Goal: Book appointment/travel/reservation

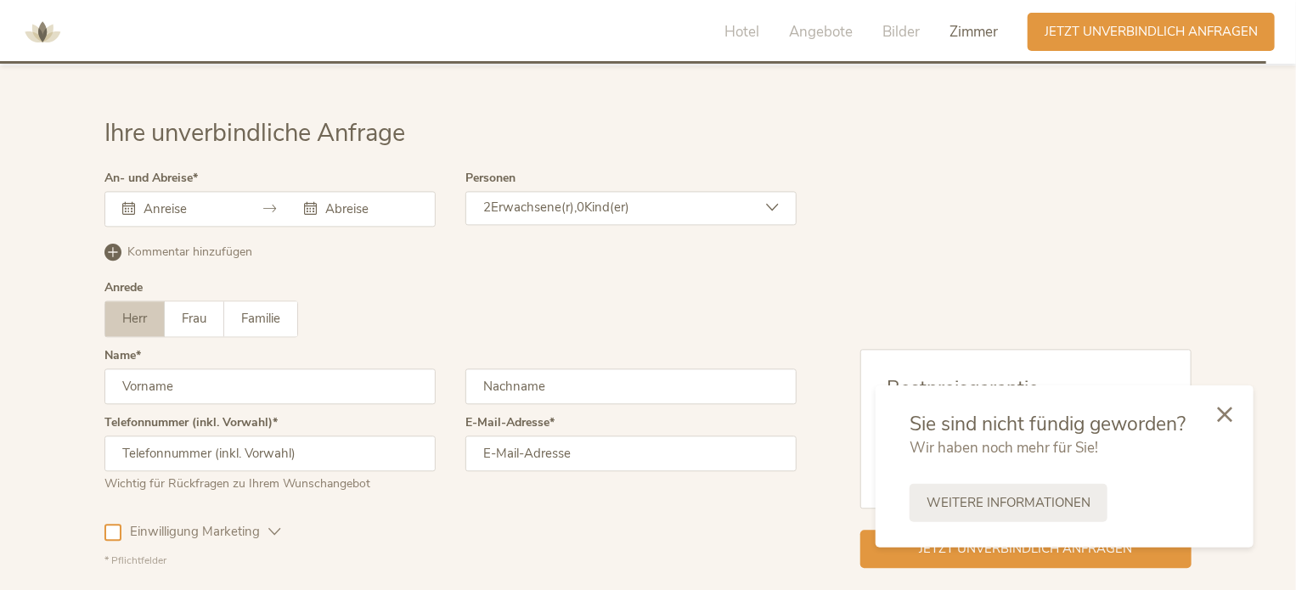
click at [975, 34] on span "Zimmer" at bounding box center [974, 32] width 48 height 20
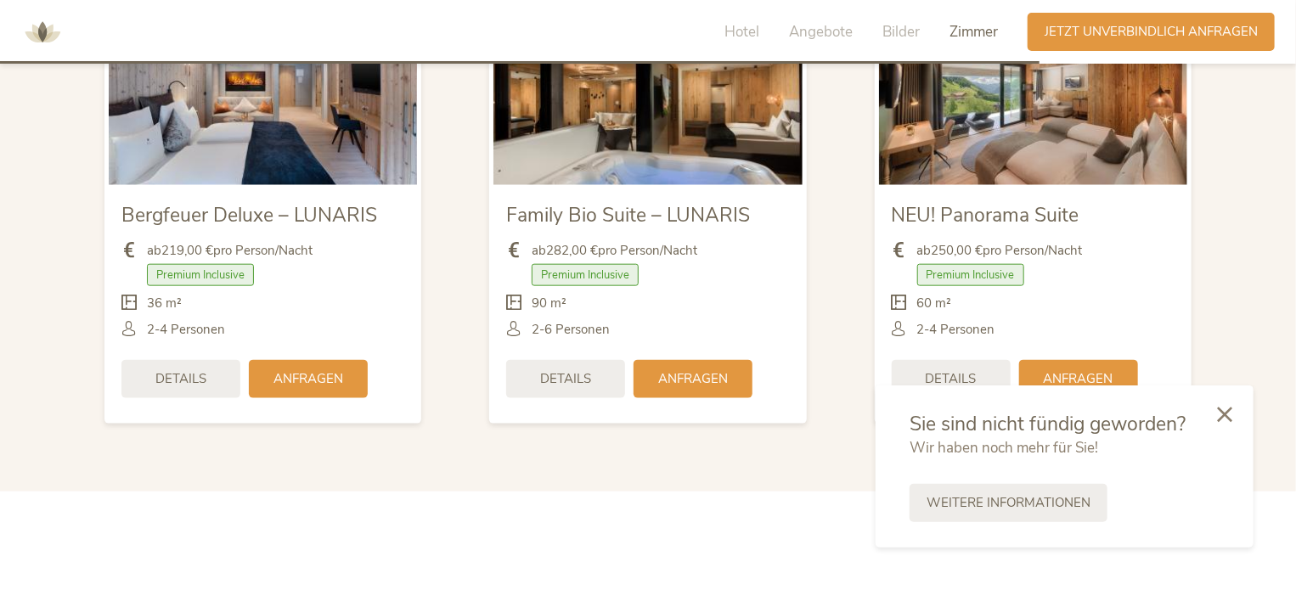
scroll to position [4111, 0]
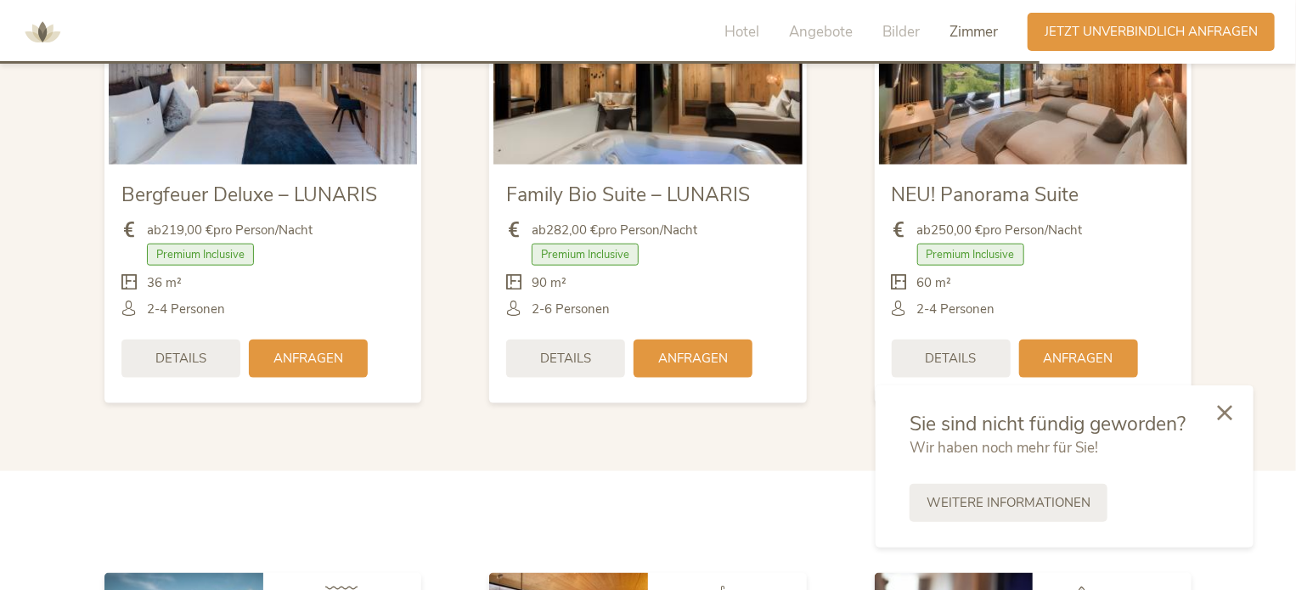
click at [1233, 417] on div at bounding box center [1225, 414] width 58 height 60
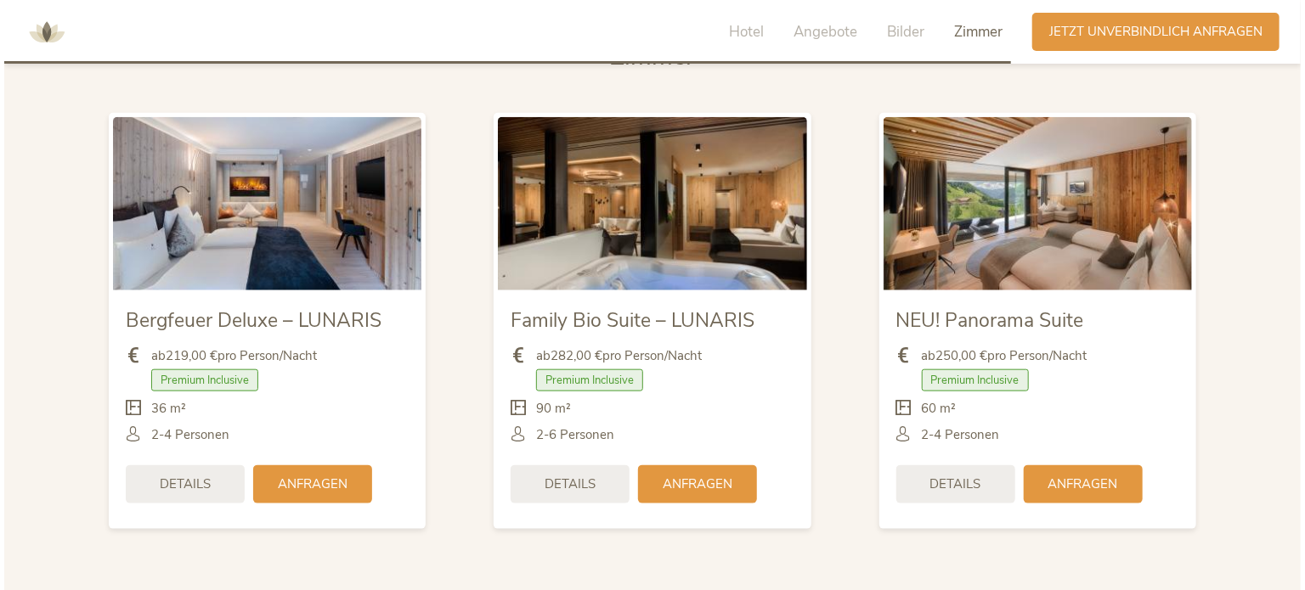
scroll to position [3992, 0]
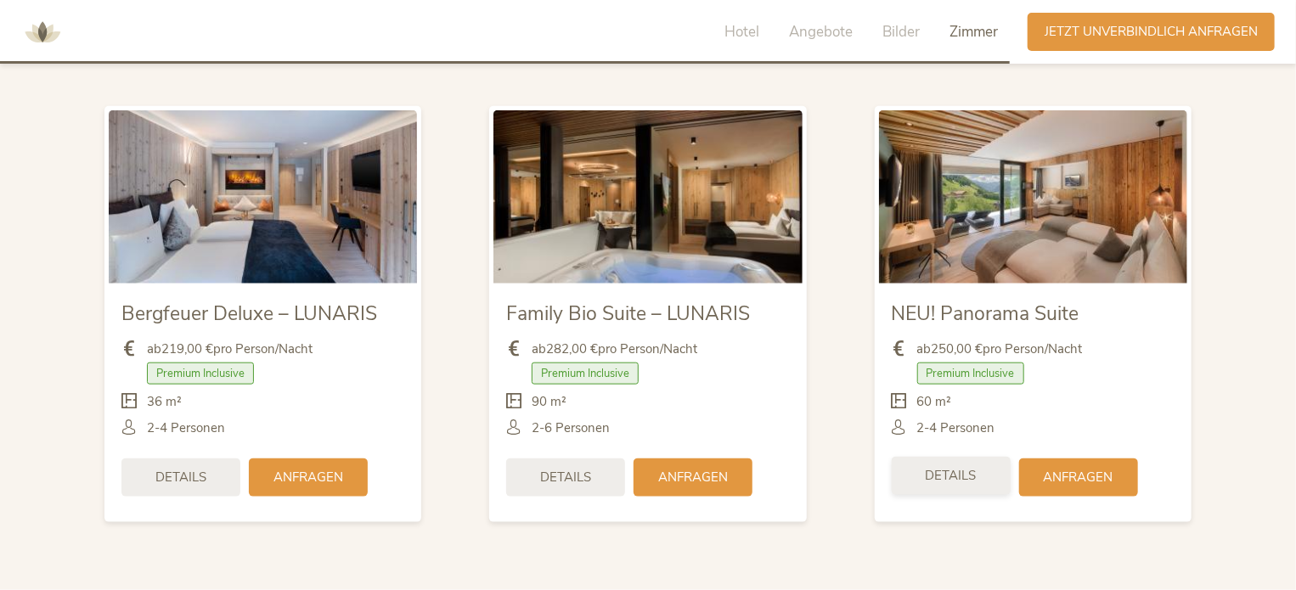
click at [934, 458] on div "Details" at bounding box center [951, 476] width 119 height 38
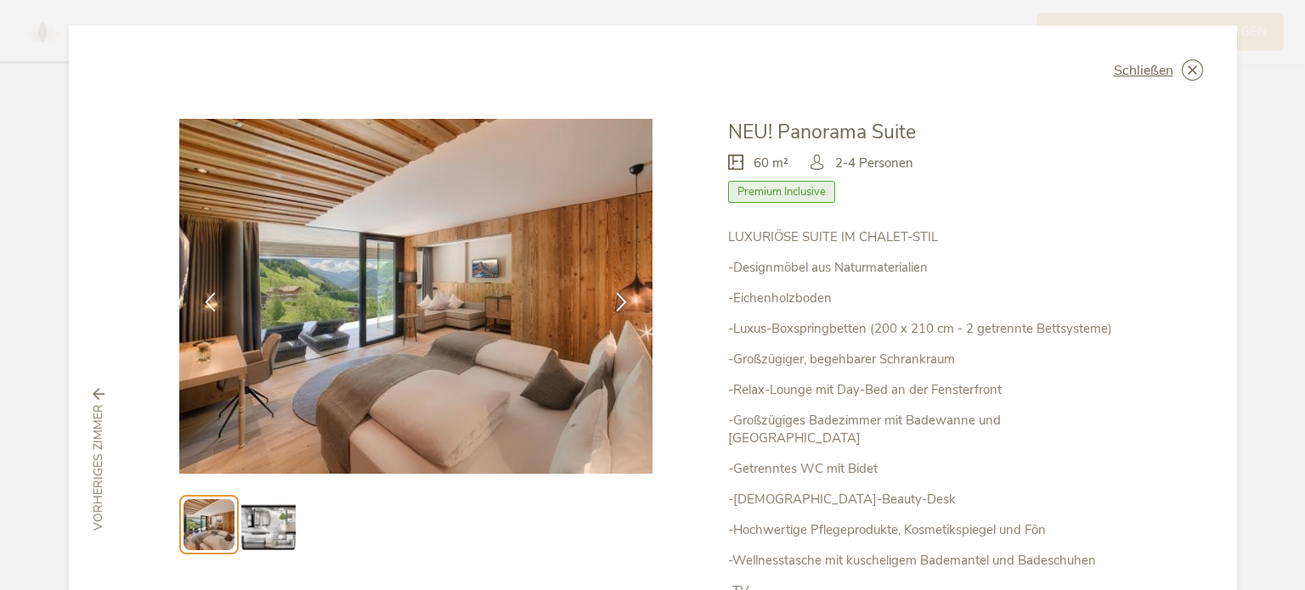
click at [1121, 280] on div "LUXURIÖSE SUITE IM CHALET-STIL -Designmöbel aus Naturmaterialien -[GEOGRAPHIC_D…" at bounding box center [927, 491] width 398 height 525
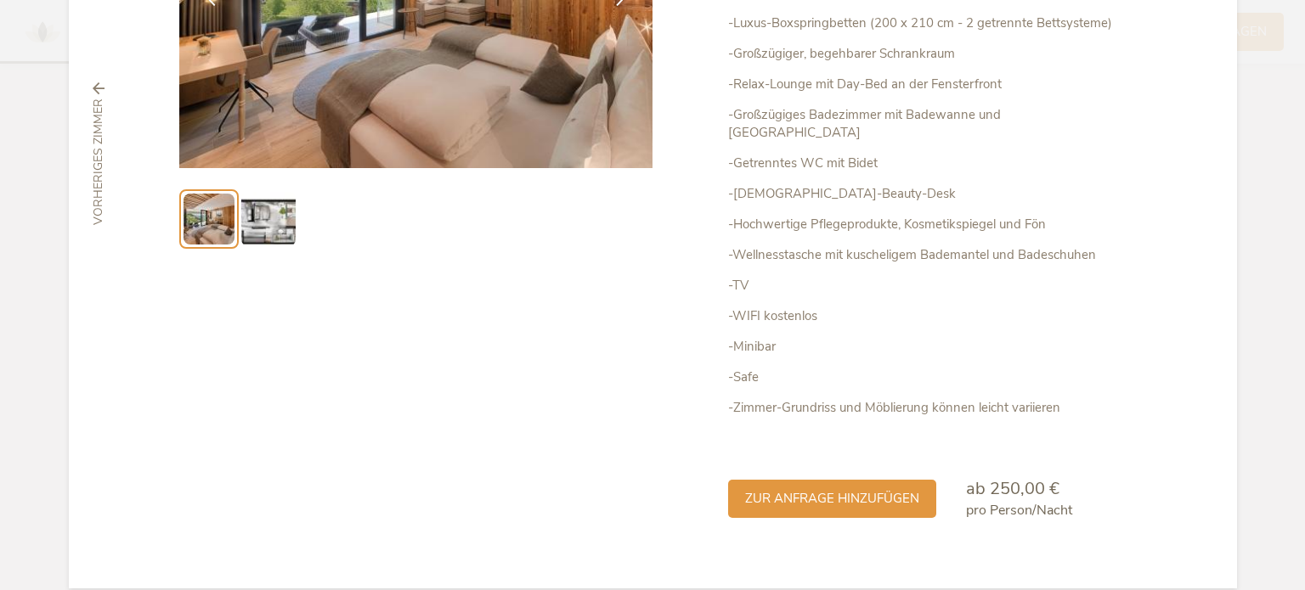
scroll to position [311, 0]
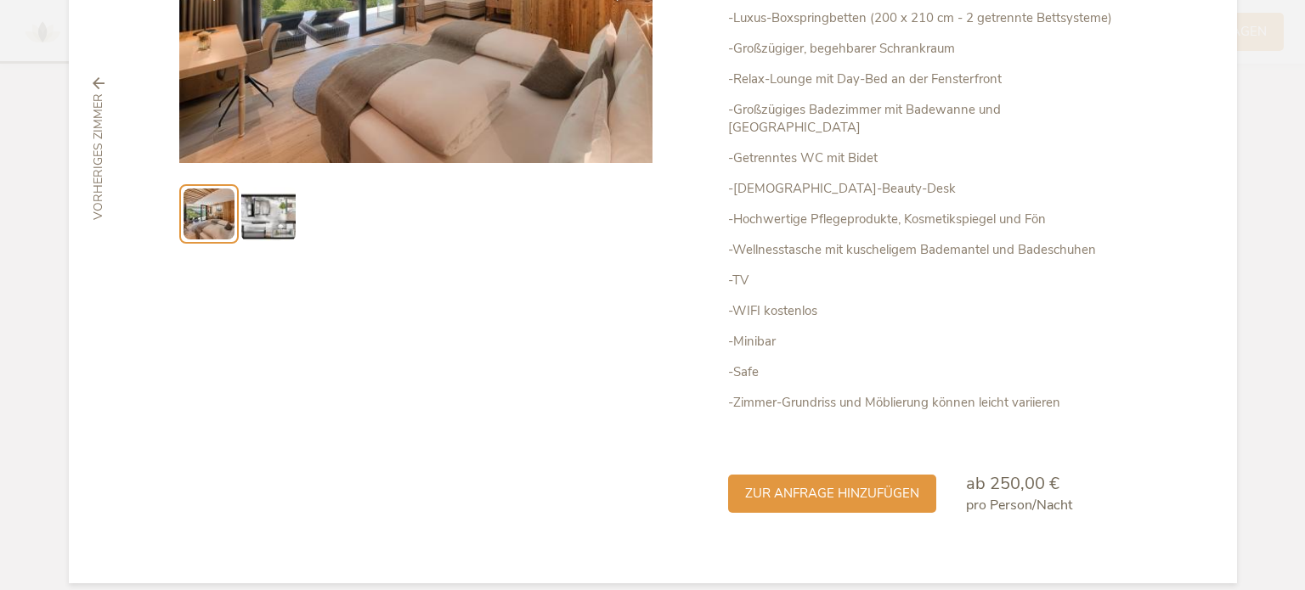
click at [924, 394] on p "-Zimmer-Grundriss und Möblierung können leicht variieren" at bounding box center [927, 403] width 398 height 18
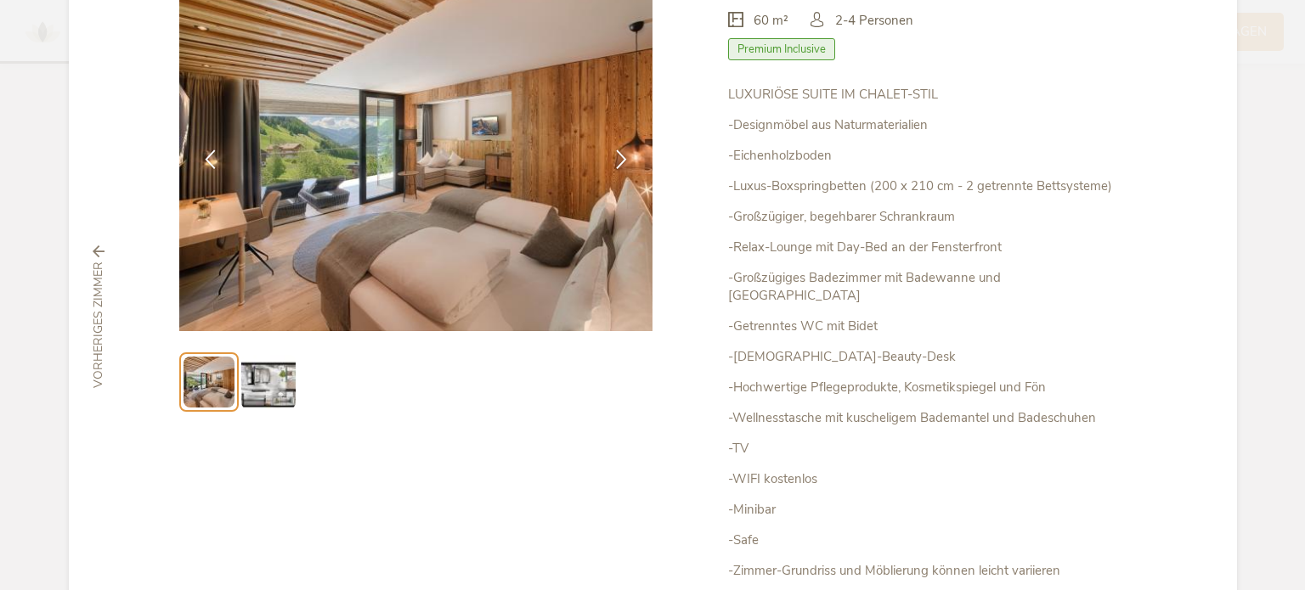
scroll to position [141, 0]
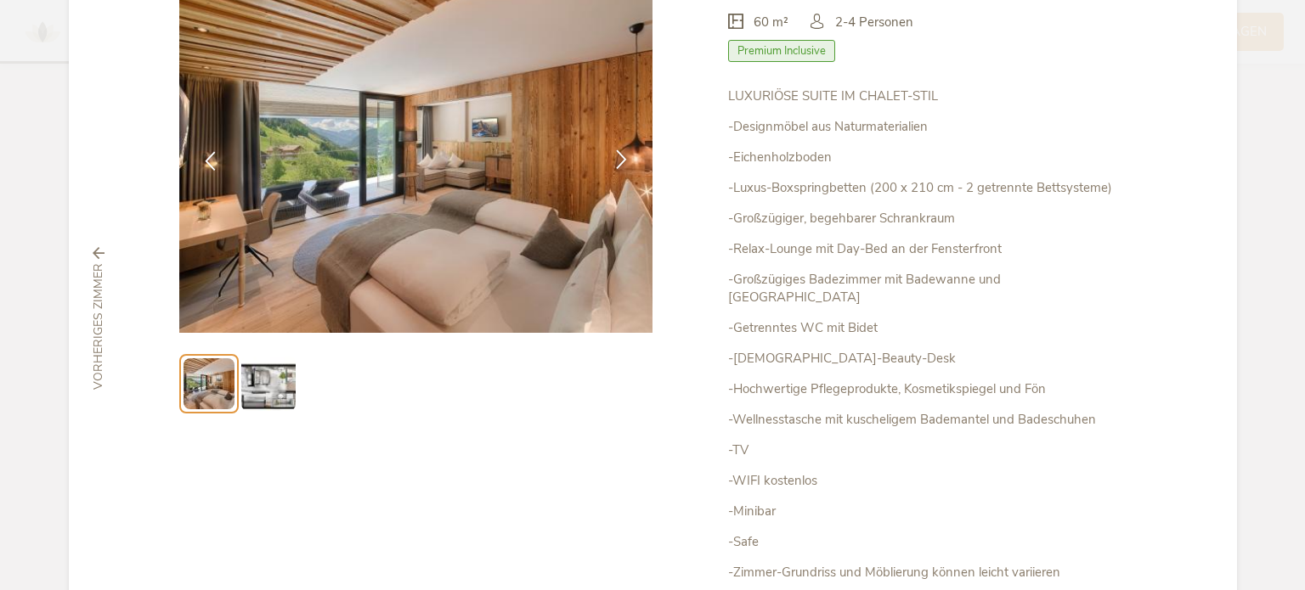
click at [612, 163] on icon at bounding box center [622, 160] width 20 height 20
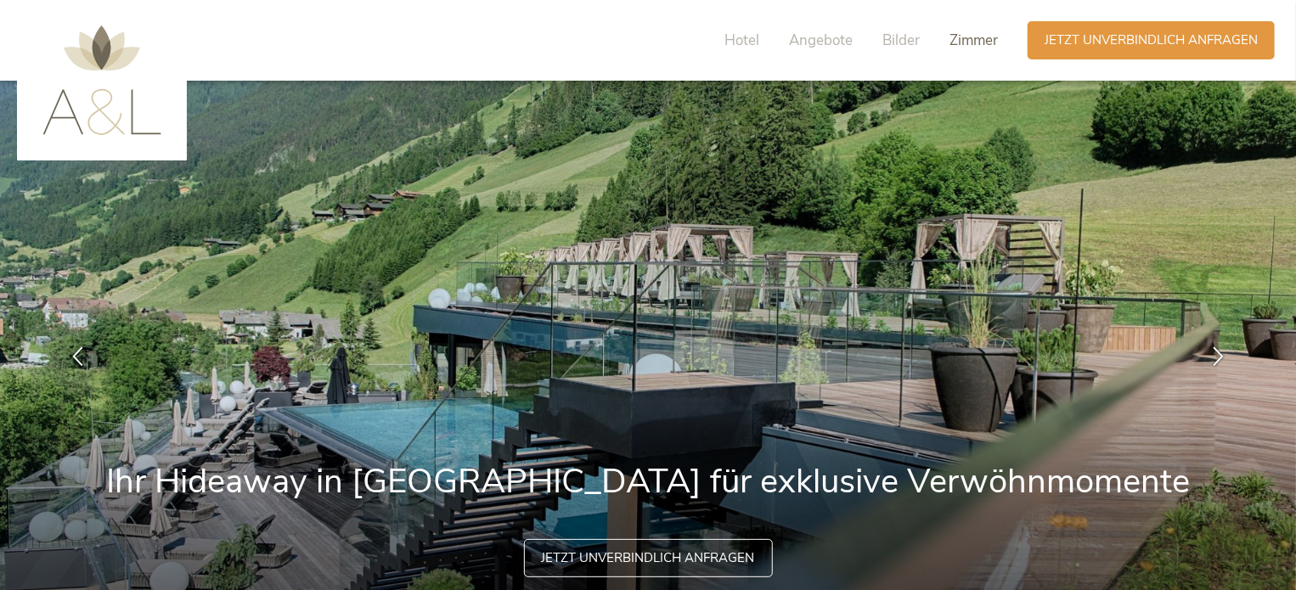
click at [956, 40] on span "Zimmer" at bounding box center [974, 41] width 48 height 20
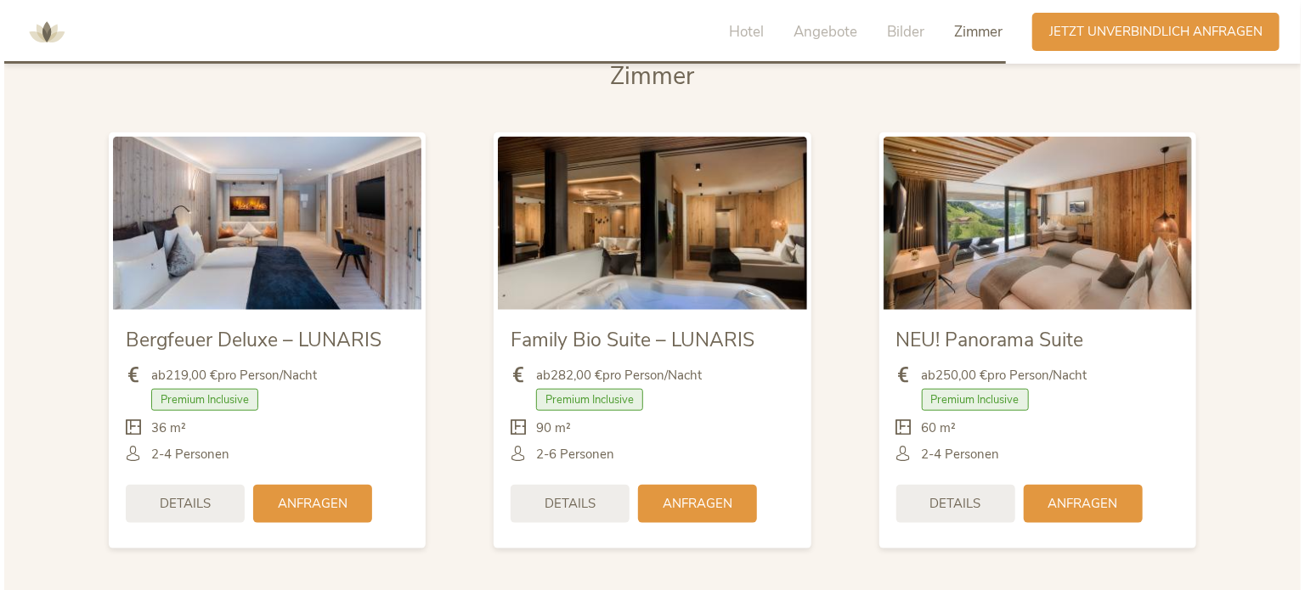
scroll to position [3958, 0]
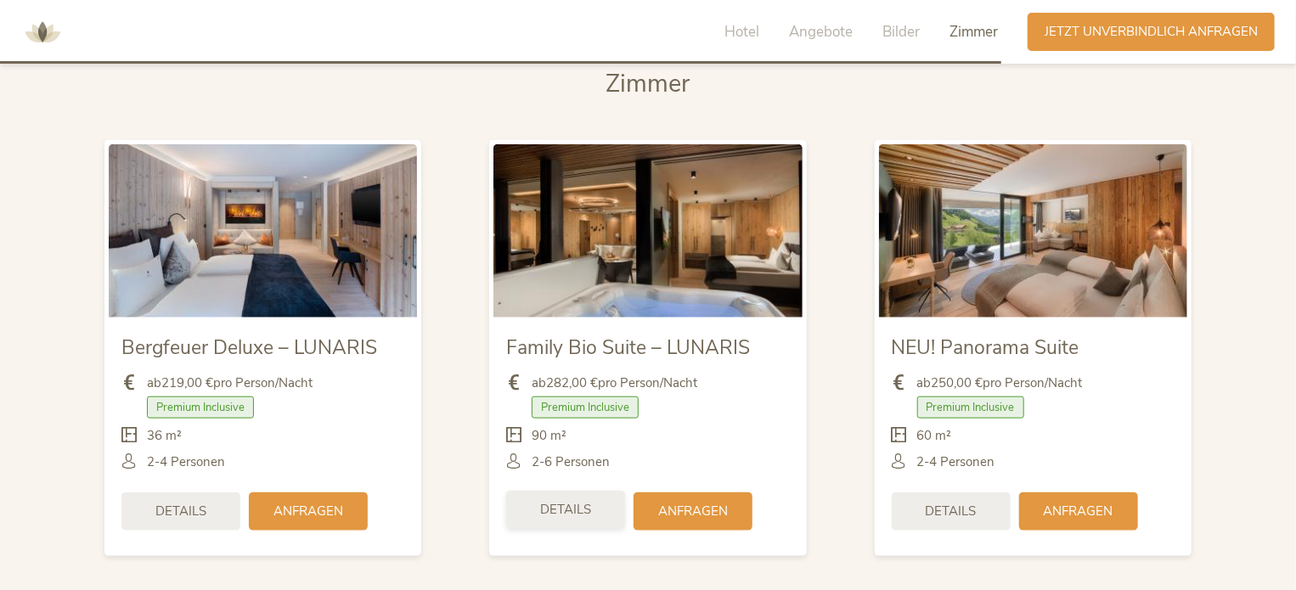
click at [584, 501] on span "Details" at bounding box center [565, 510] width 51 height 18
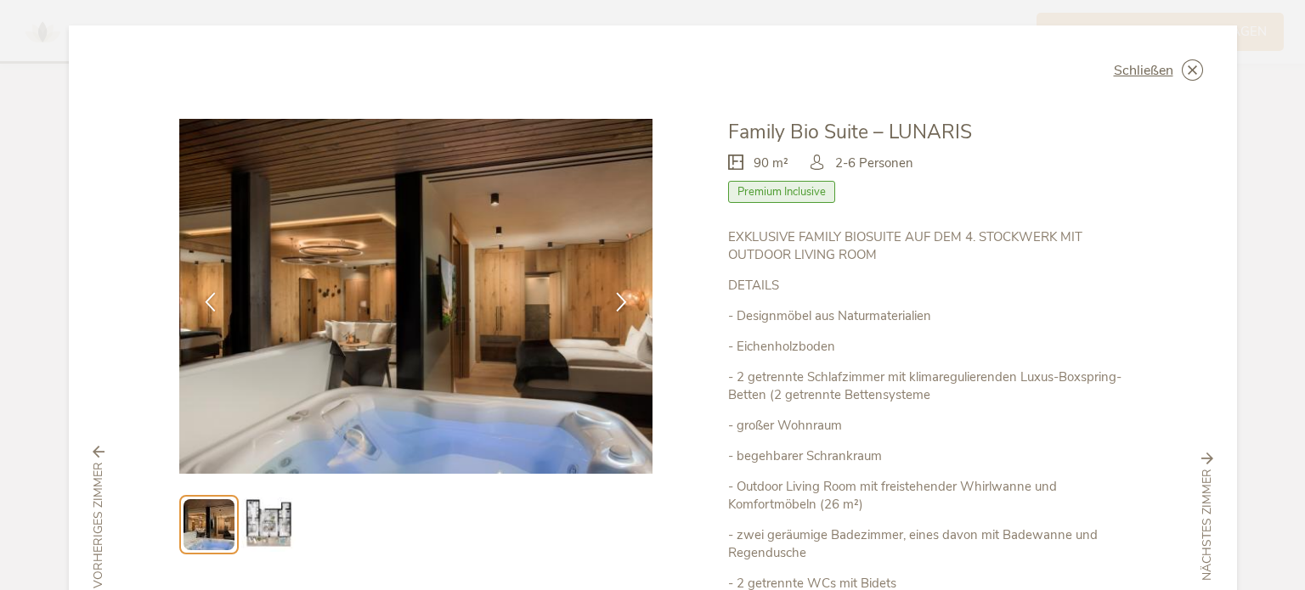
click at [1047, 342] on p "- Eichenholzboden" at bounding box center [927, 347] width 398 height 18
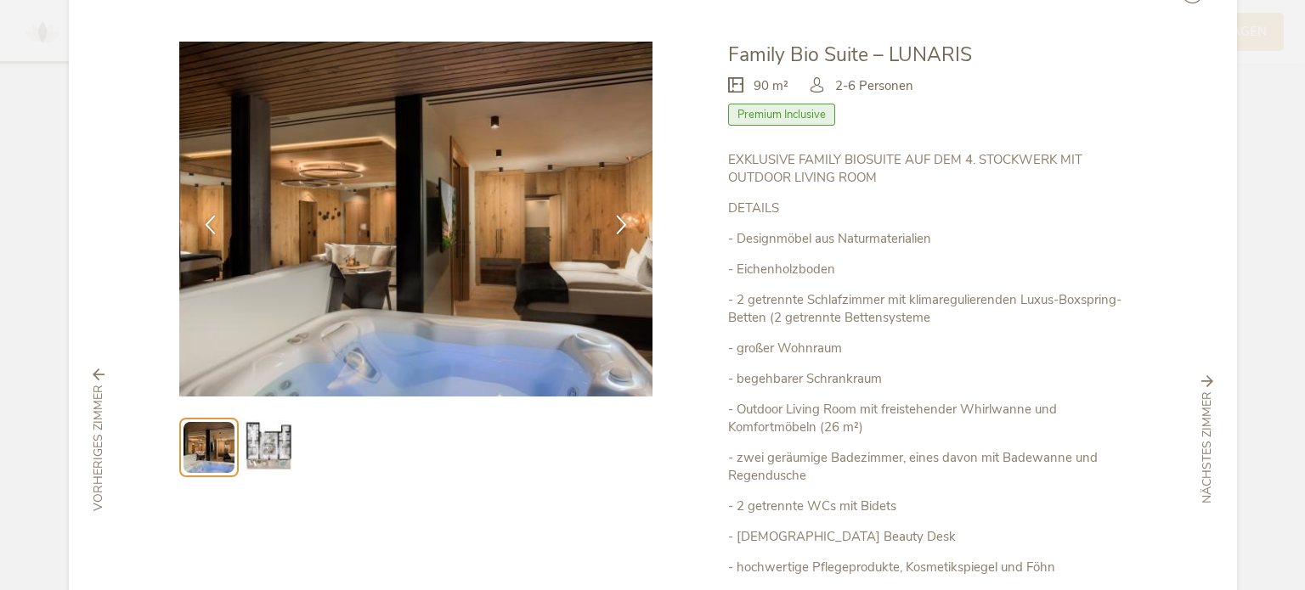
scroll to position [102, 0]
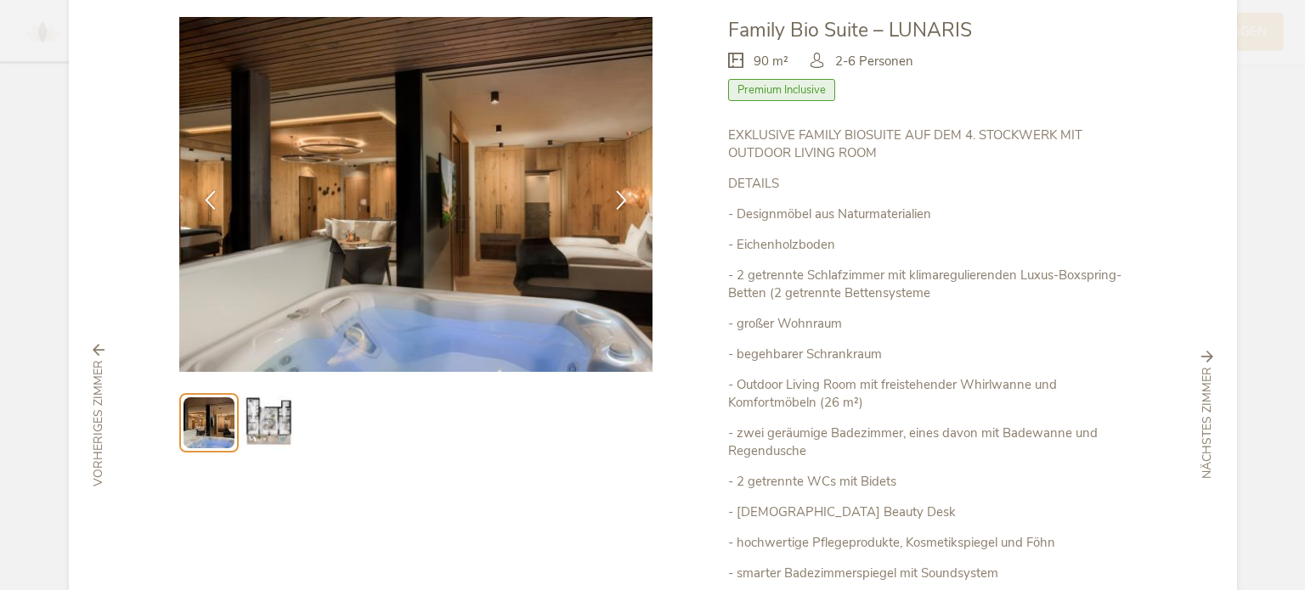
click at [275, 415] on img at bounding box center [268, 423] width 54 height 54
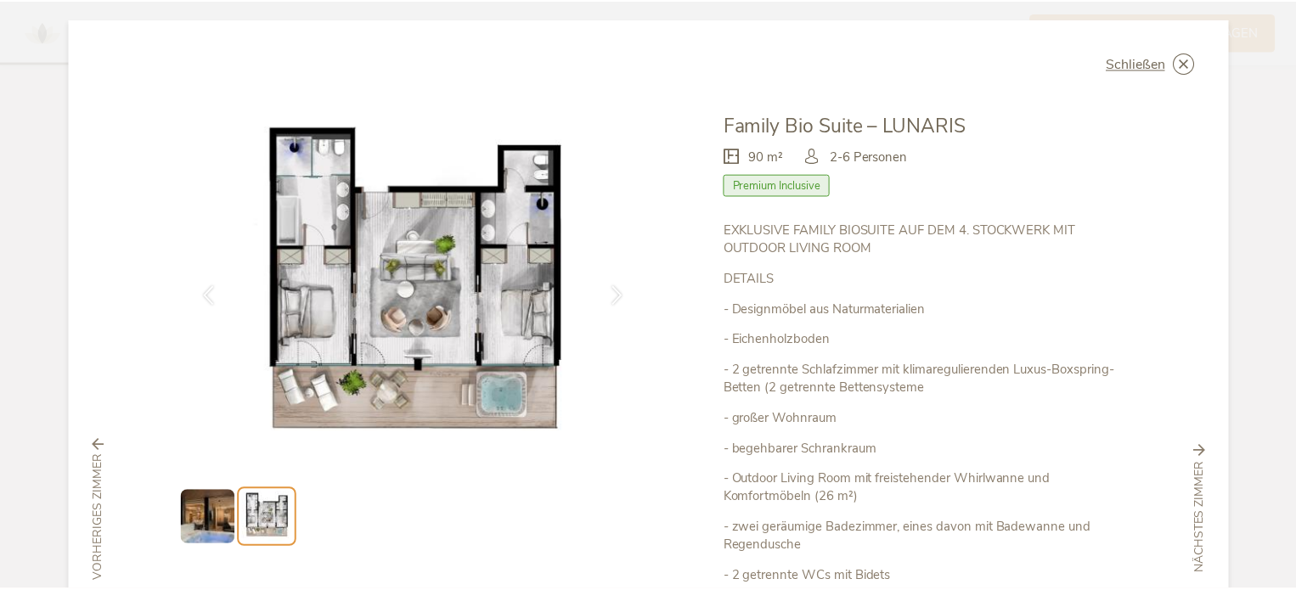
scroll to position [0, 0]
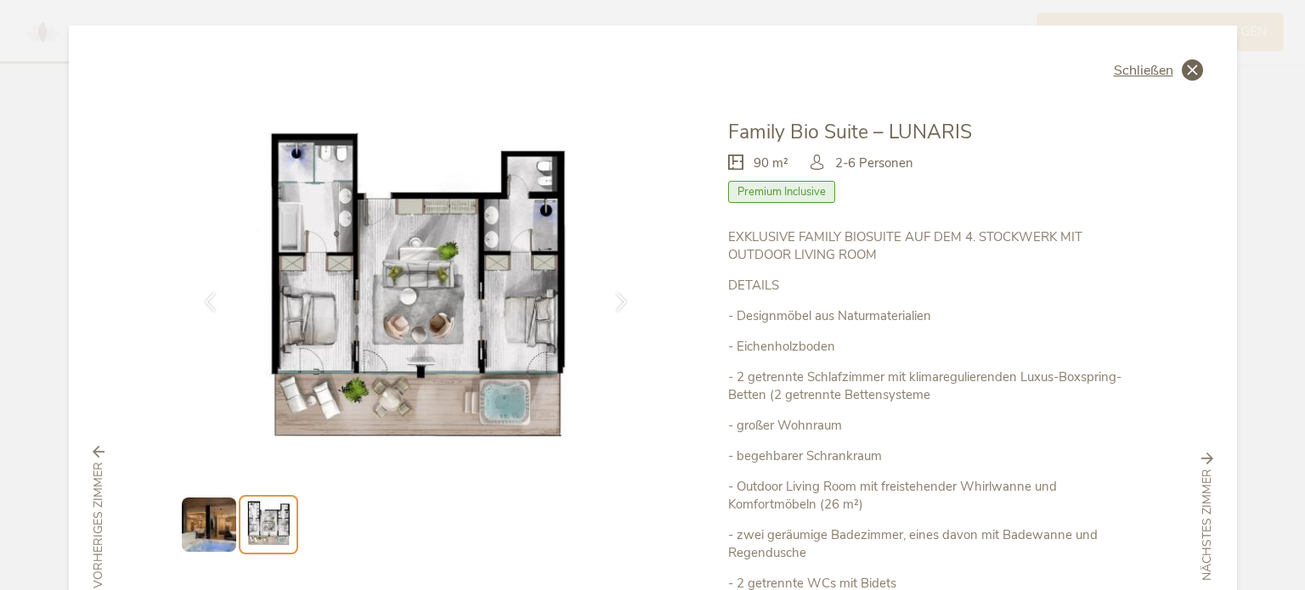
click at [1189, 64] on icon at bounding box center [1192, 69] width 21 height 21
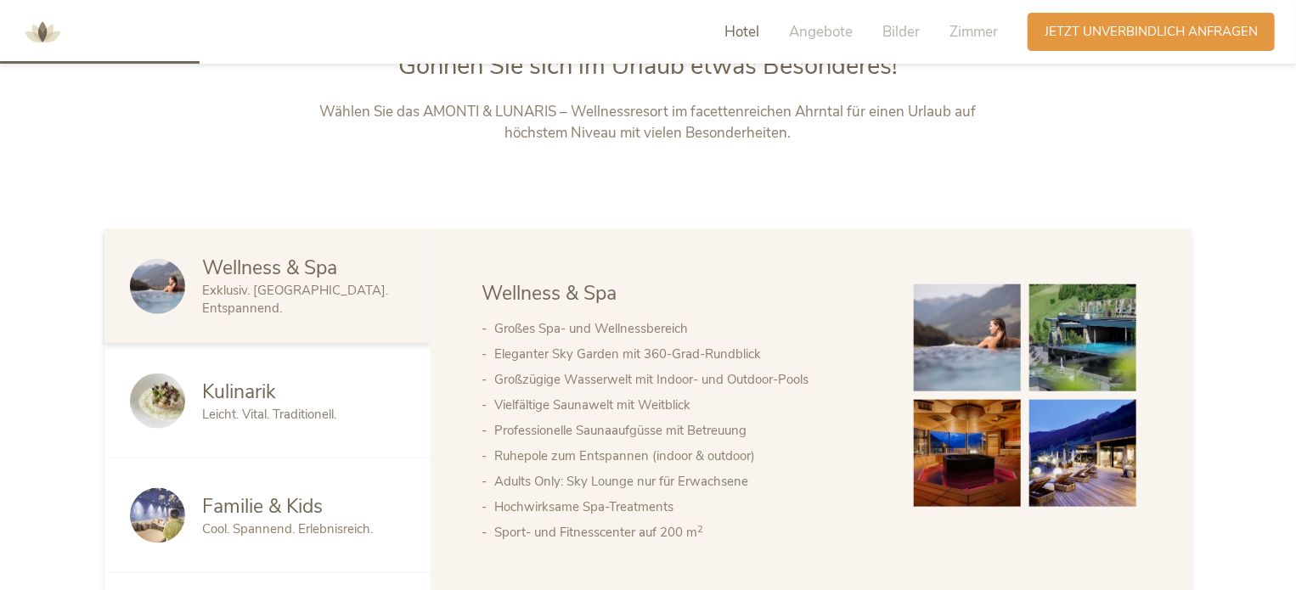
scroll to position [789, 0]
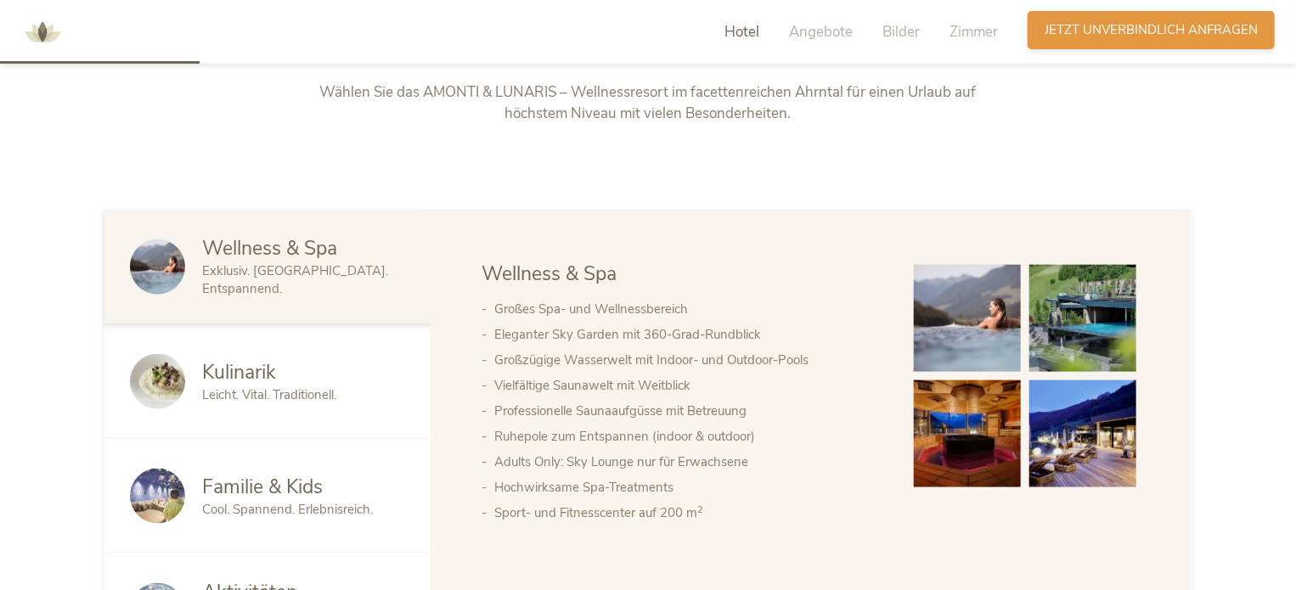
click at [1131, 34] on span "Jetzt unverbindlich anfragen" at bounding box center [1151, 30] width 213 height 18
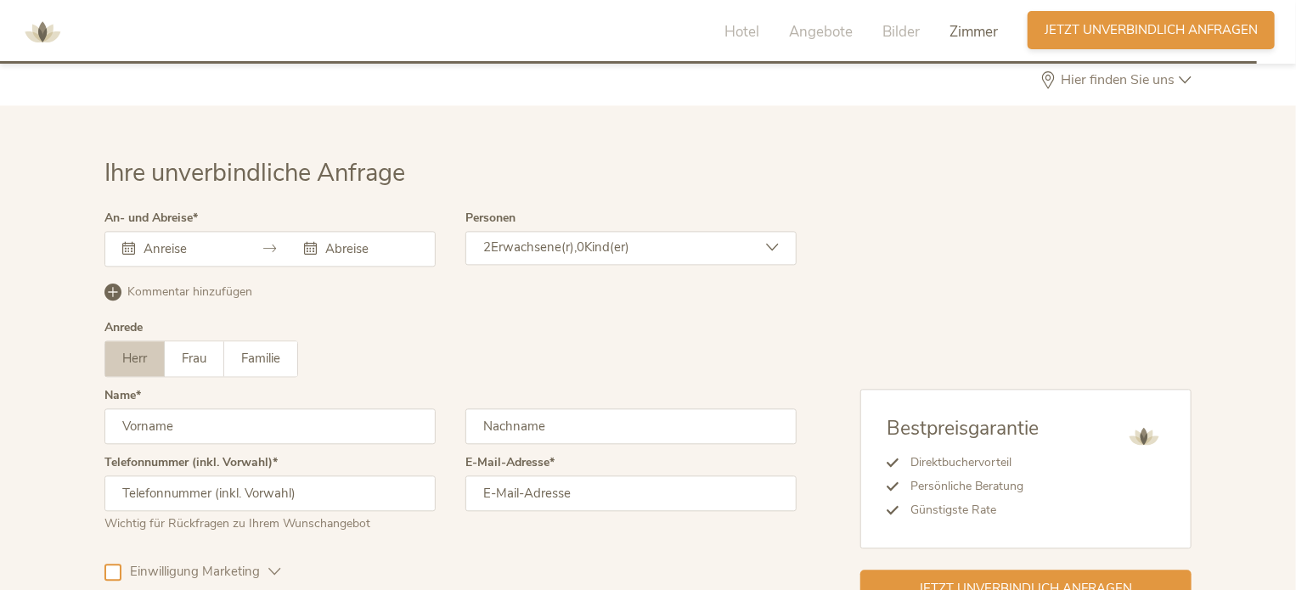
scroll to position [5007, 0]
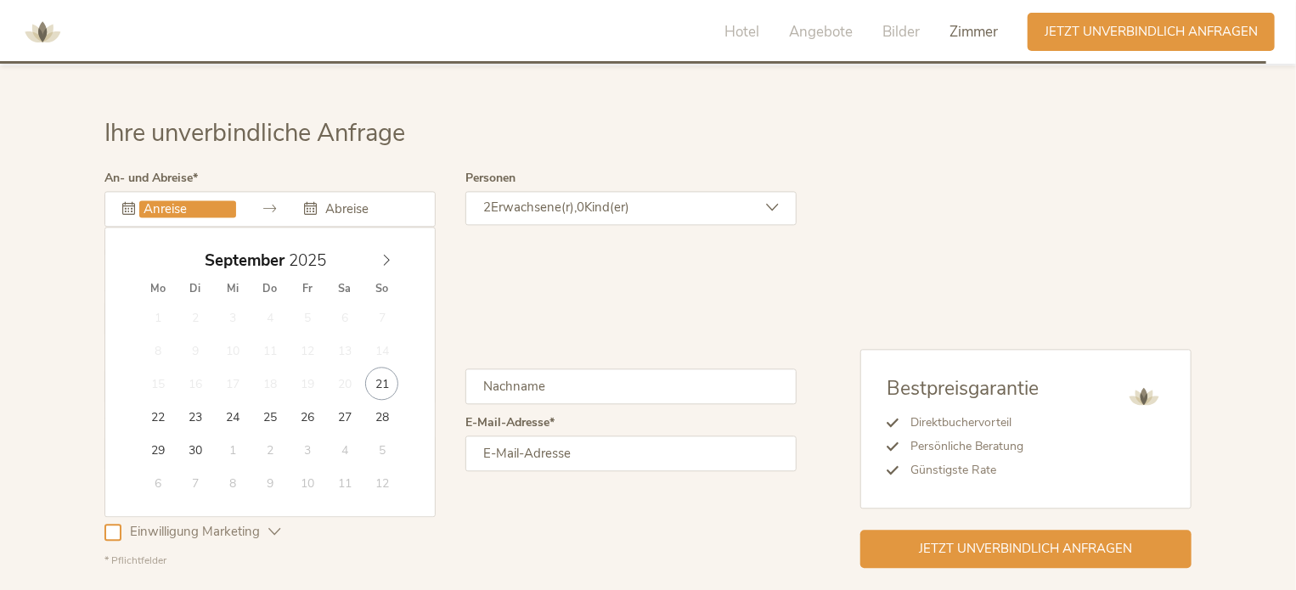
click at [147, 200] on input "text" at bounding box center [187, 208] width 97 height 17
click at [387, 254] on icon at bounding box center [387, 260] width 12 height 12
type input "2026"
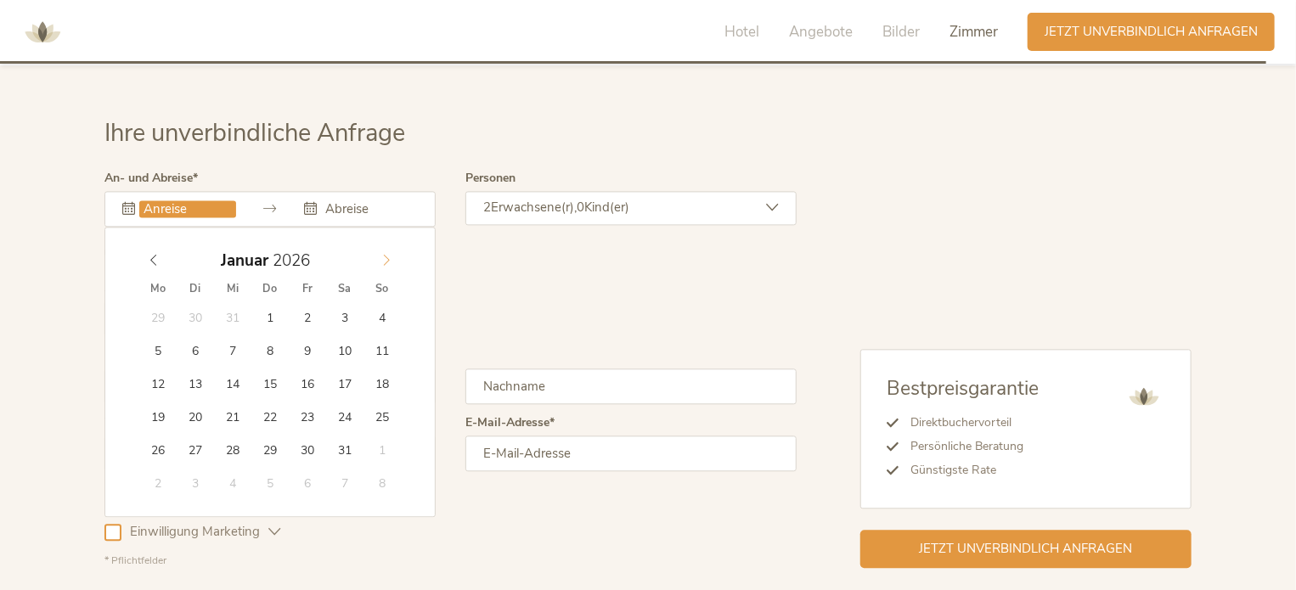
click at [387, 254] on icon at bounding box center [387, 260] width 12 height 12
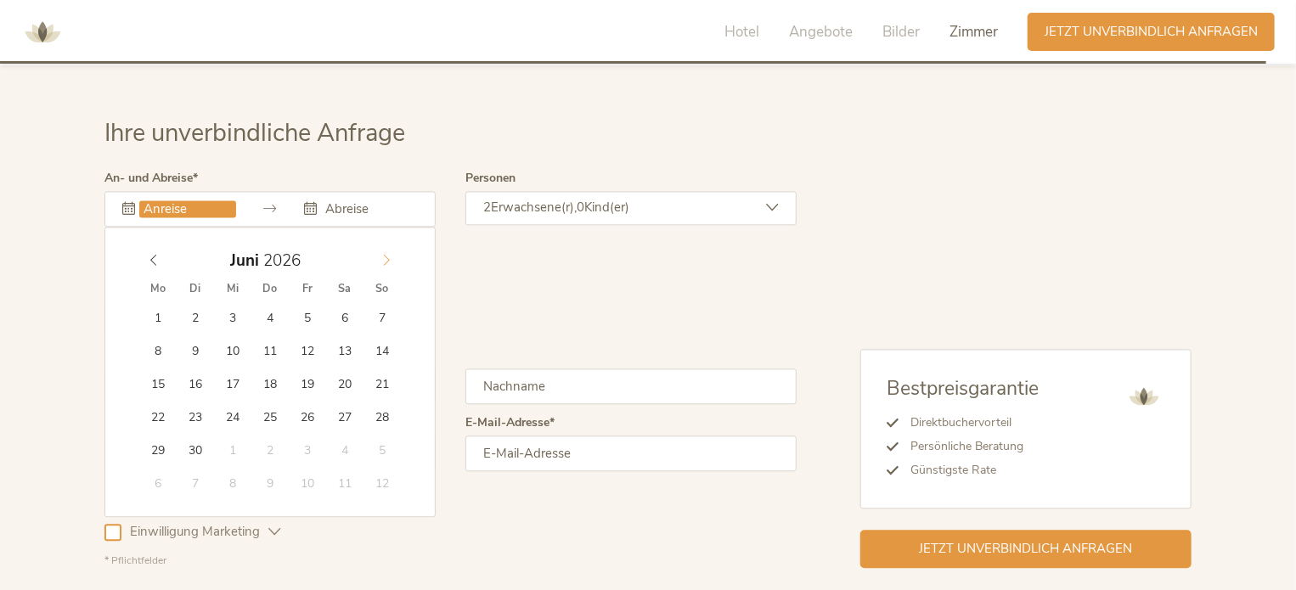
click at [387, 254] on icon at bounding box center [387, 260] width 12 height 12
type input "22.07.2026"
type input "2026"
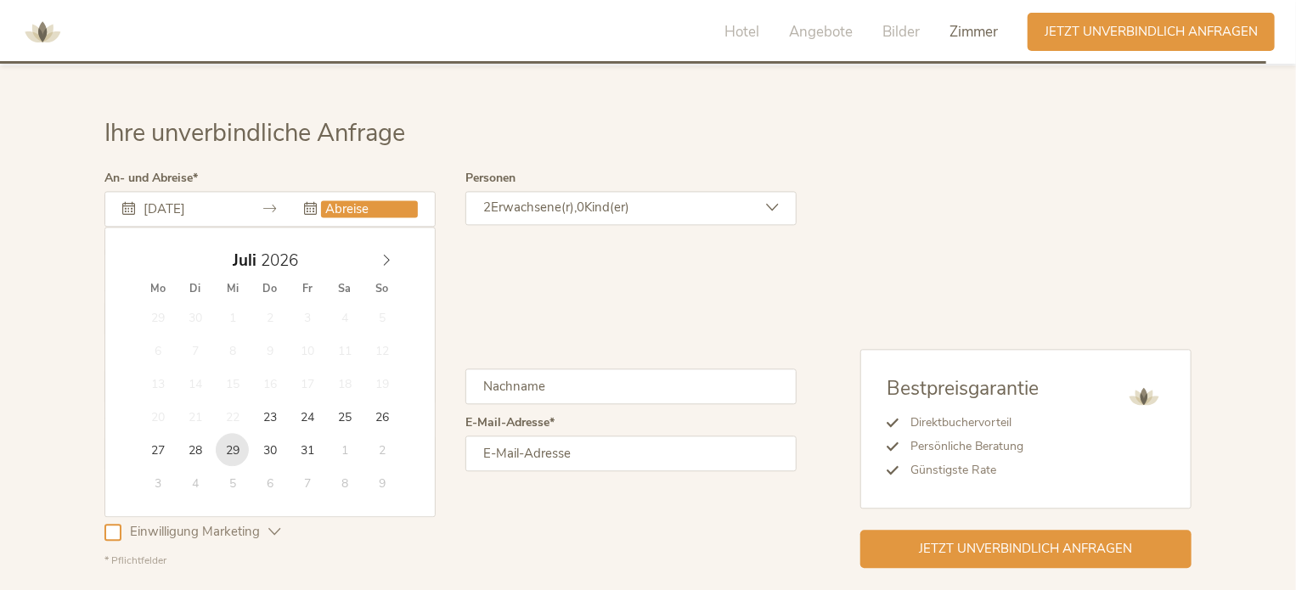
type input "29.07.2026"
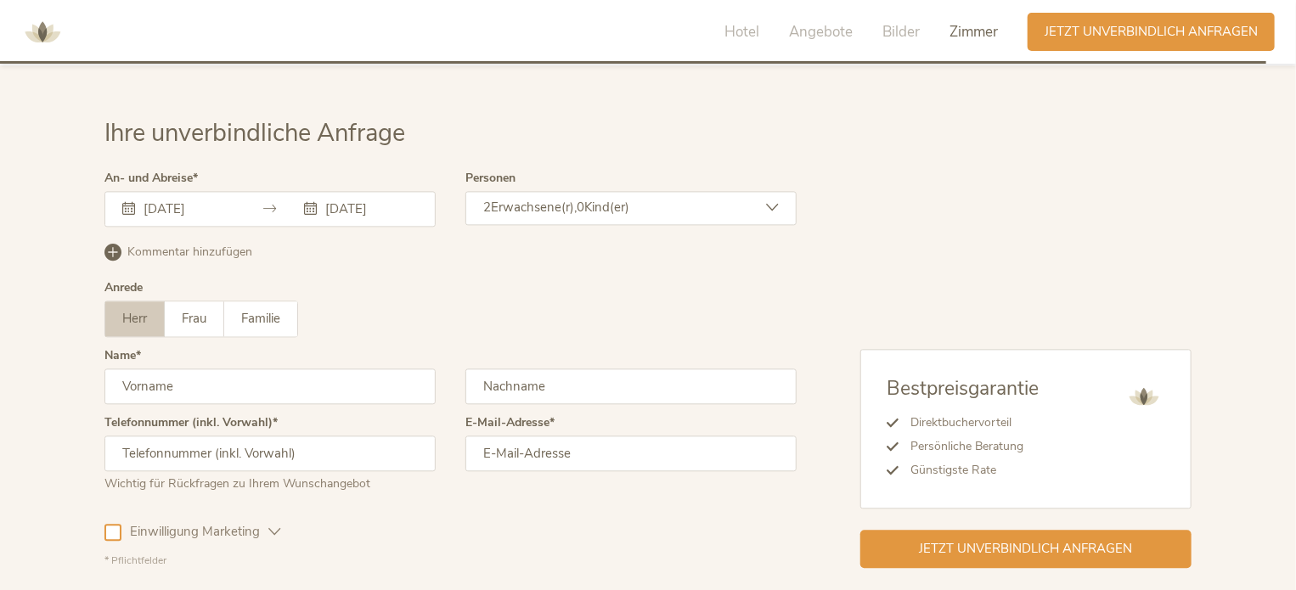
click at [224, 369] on input "text" at bounding box center [269, 387] width 331 height 36
type input "Markus"
type input "Walter"
type input "0483505234"
type input "thermo999@gmx.de"
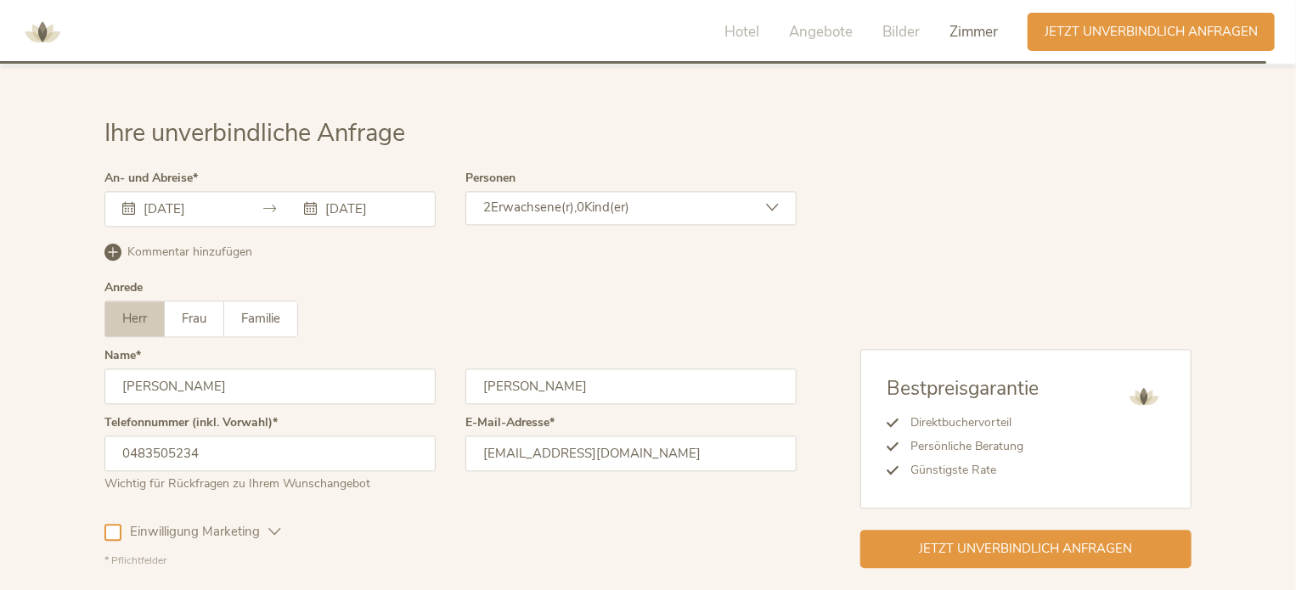
click at [133, 436] on input "0483505234" at bounding box center [269, 454] width 331 height 36
type input "0032483505234"
click at [595, 199] on span "Kind(er)" at bounding box center [606, 207] width 45 height 17
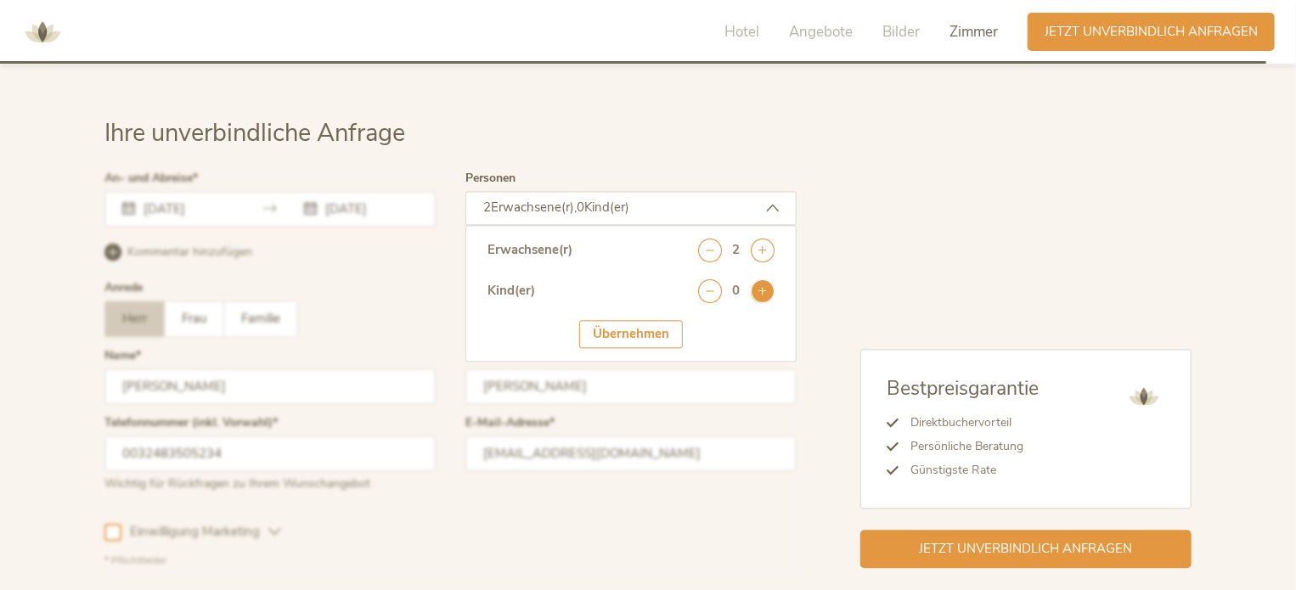
click at [760, 279] on icon at bounding box center [763, 291] width 24 height 24
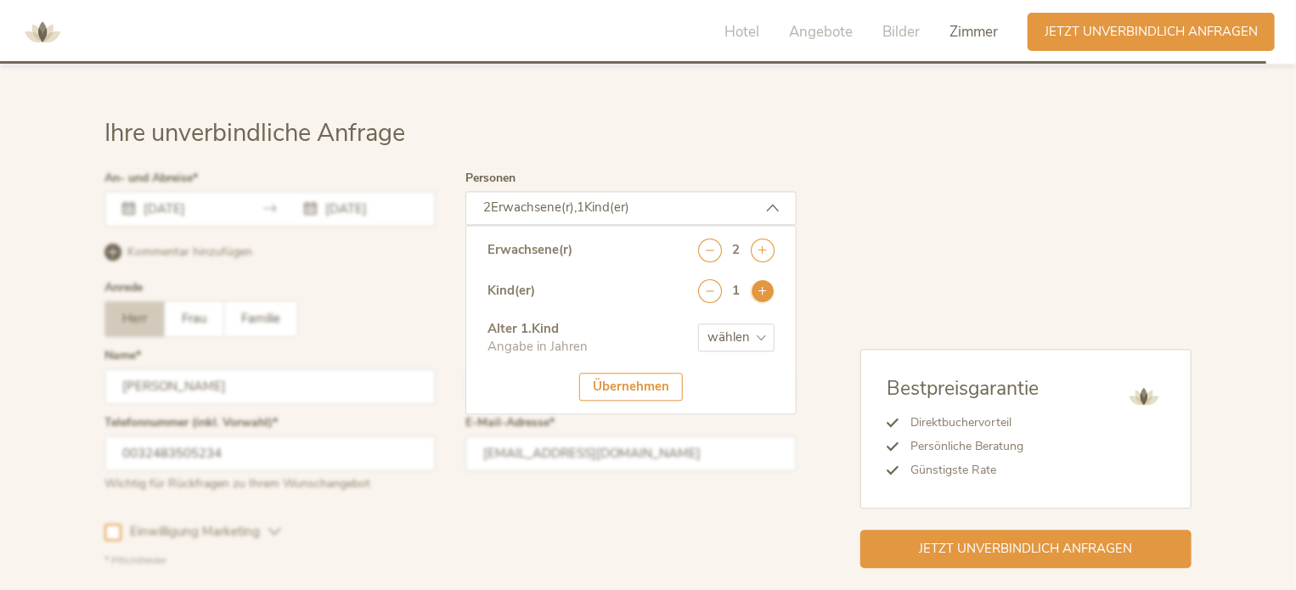
click at [760, 279] on icon at bounding box center [763, 291] width 24 height 24
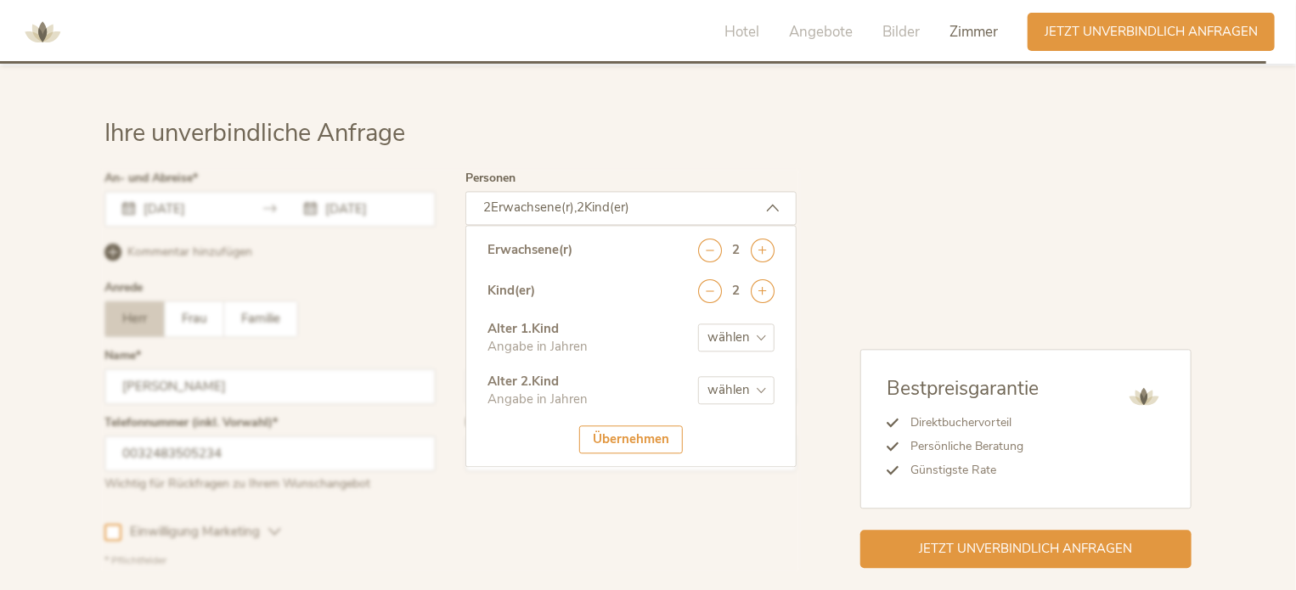
click at [757, 324] on select "wählen 0 1 2 3 4 5 6 7 8 9 10 11 12 13 14 15 16 17" at bounding box center [736, 338] width 76 height 28
select select "14"
click at [698, 324] on select "wählen 0 1 2 3 4 5 6 7 8 9 10 11 12 13 14 15 16 17" at bounding box center [736, 338] width 76 height 28
click at [768, 376] on select "wählen 0 1 2 3 4 5 6 7 8 9 10 11 12 13 14 15 16 17" at bounding box center [736, 390] width 76 height 28
select select "11"
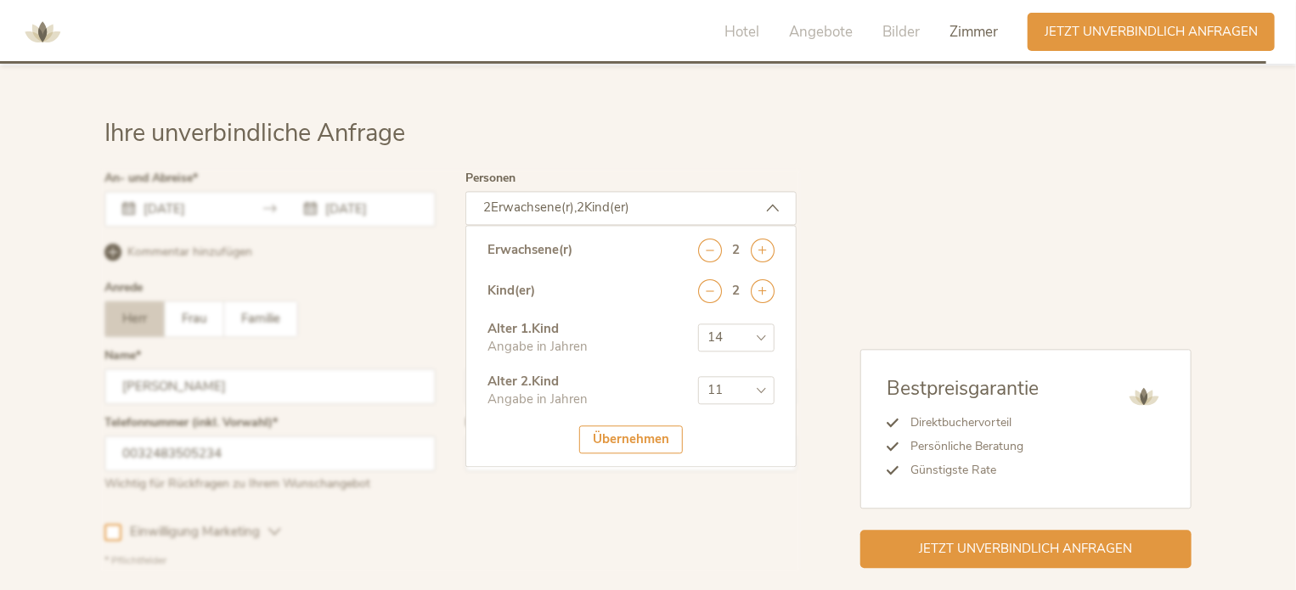
click at [698, 376] on select "wählen 0 1 2 3 4 5 6 7 8 9 10 11 12 13 14 15 16 17" at bounding box center [736, 390] width 76 height 28
click at [639, 426] on div "Übernehmen" at bounding box center [631, 440] width 104 height 28
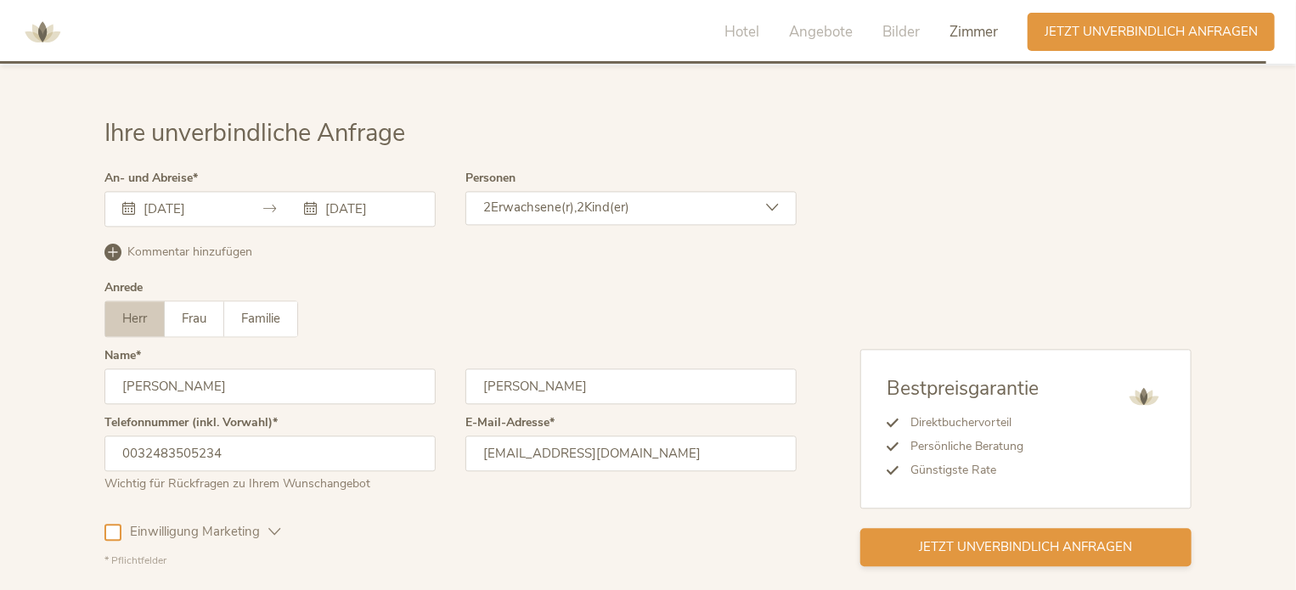
click at [1050, 539] on span "Jetzt unverbindlich anfragen" at bounding box center [1026, 548] width 213 height 18
